Goal: Go to known website: Go to known website

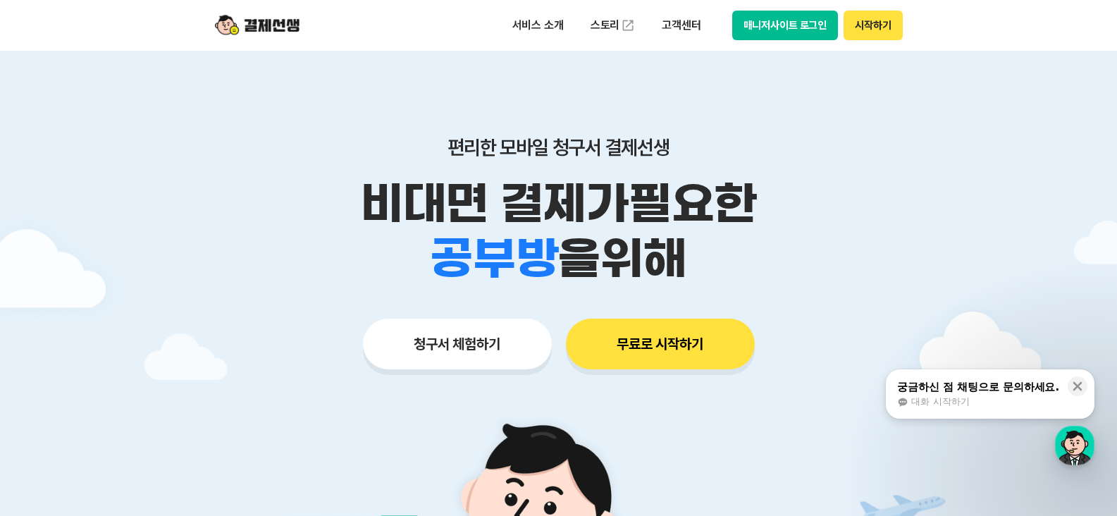
click at [799, 21] on button "매니저사이트 로그인" at bounding box center [785, 26] width 106 height 30
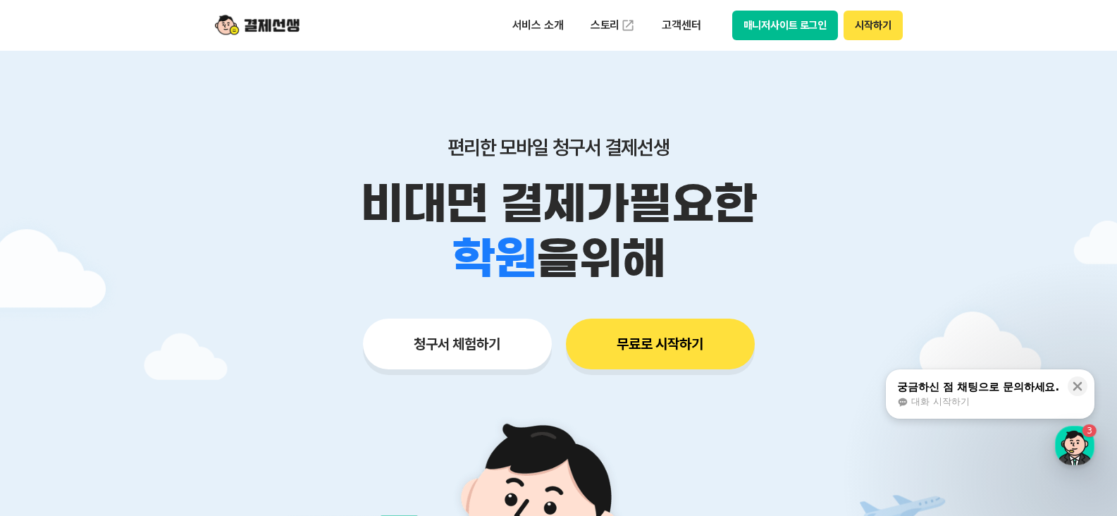
click at [799, 29] on button "매니저사이트 로그인" at bounding box center [785, 26] width 106 height 30
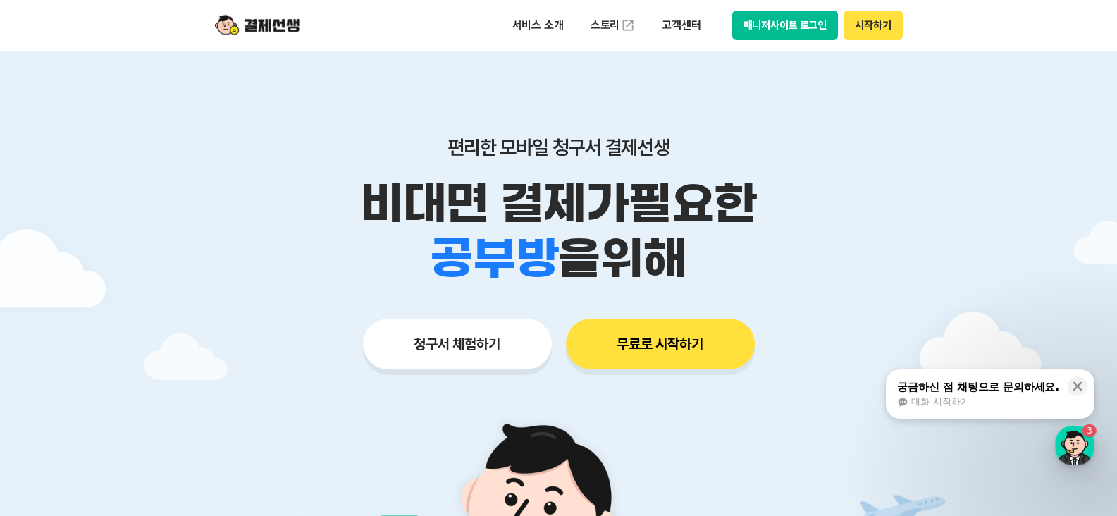
click at [806, 26] on button "매니저사이트 로그인" at bounding box center [785, 26] width 106 height 30
